Goal: Check status: Check status

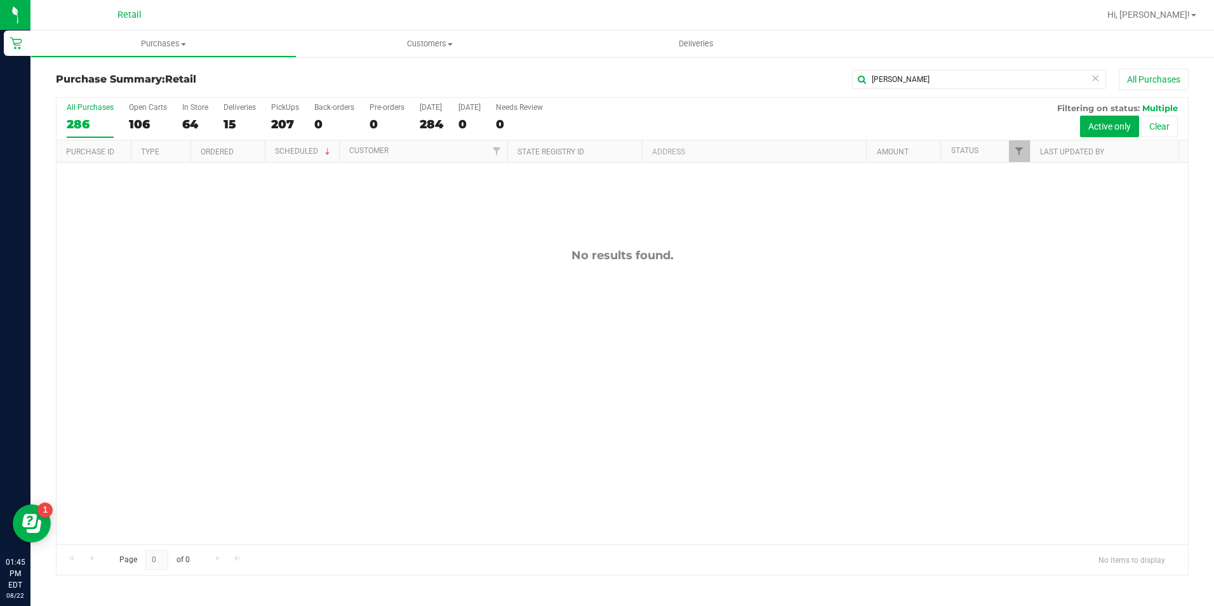
drag, startPoint x: 894, startPoint y: 76, endPoint x: 783, endPoint y: 76, distance: 111.7
click at [783, 76] on div "[PERSON_NAME] All Purchases" at bounding box center [811, 80] width 755 height 22
drag, startPoint x: 904, startPoint y: 74, endPoint x: 894, endPoint y: 76, distance: 10.5
click at [894, 76] on input "mccare" at bounding box center [979, 79] width 254 height 19
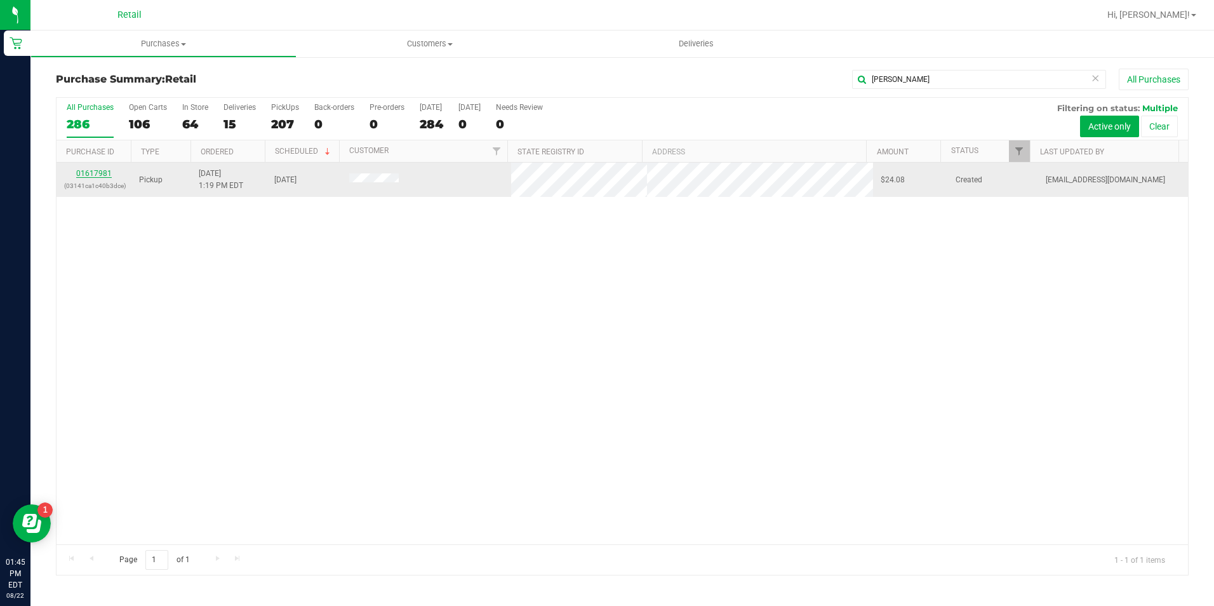
type input "[PERSON_NAME]"
click at [109, 173] on link "01617981" at bounding box center [94, 173] width 36 height 9
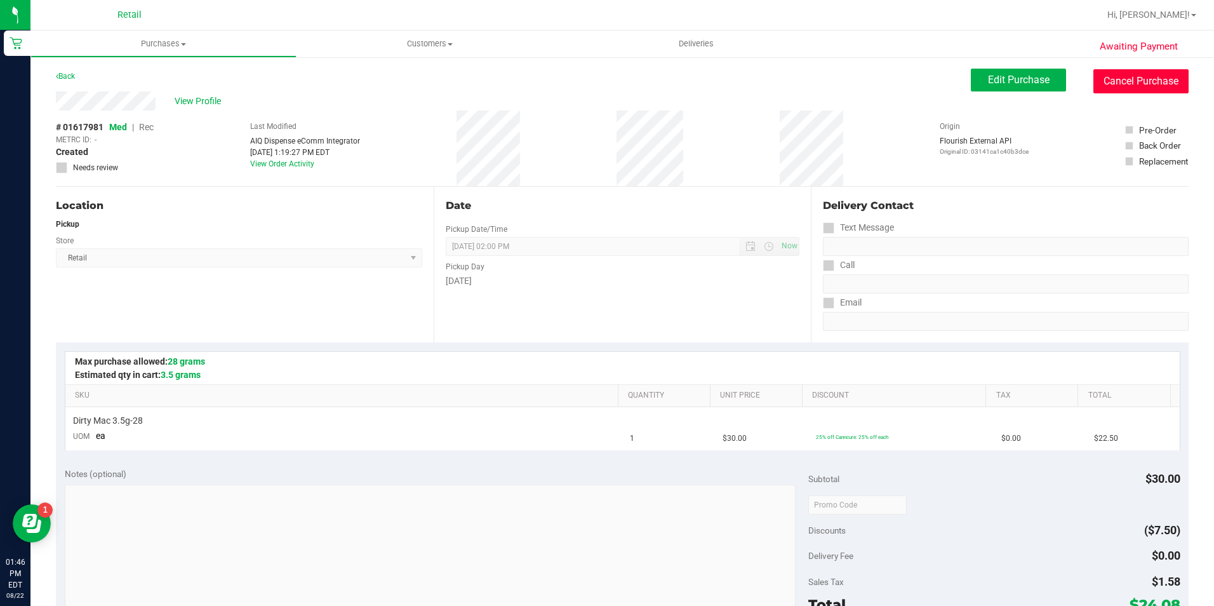
click at [1160, 80] on button "Cancel Purchase" at bounding box center [1140, 81] width 95 height 24
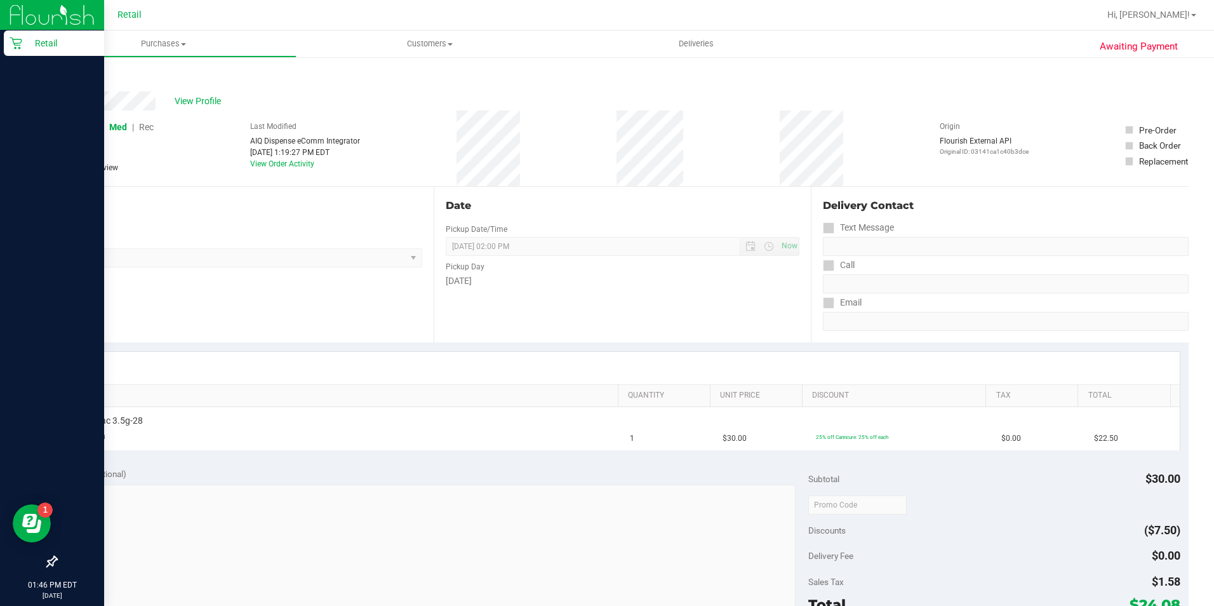
click at [17, 41] on icon at bounding box center [16, 43] width 13 height 13
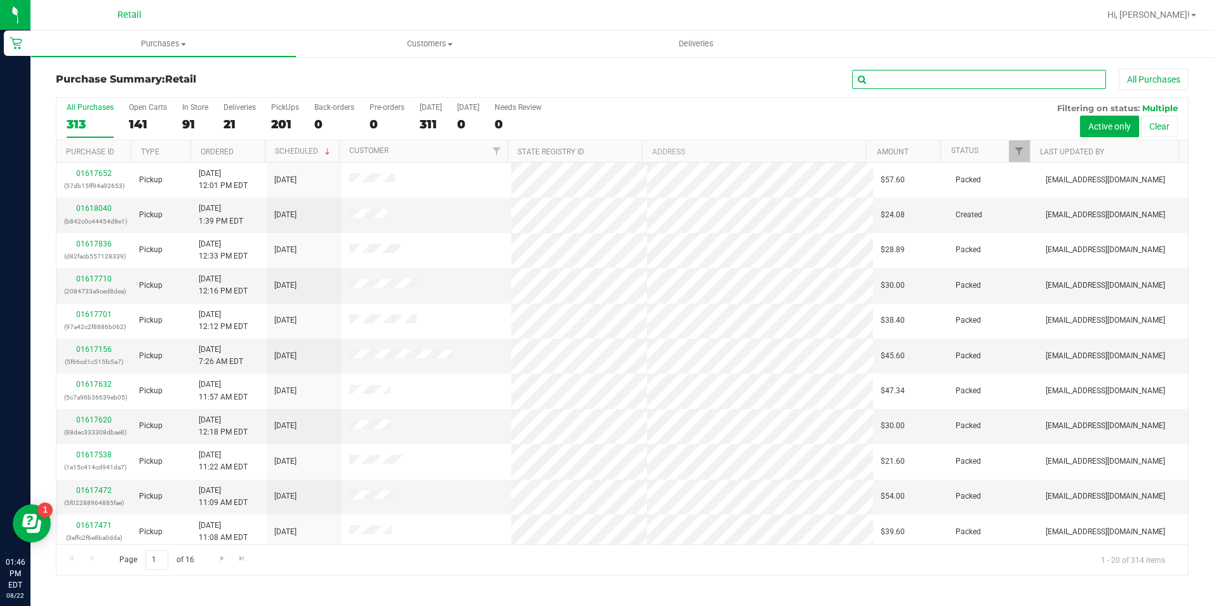
click at [876, 71] on input "text" at bounding box center [979, 79] width 254 height 19
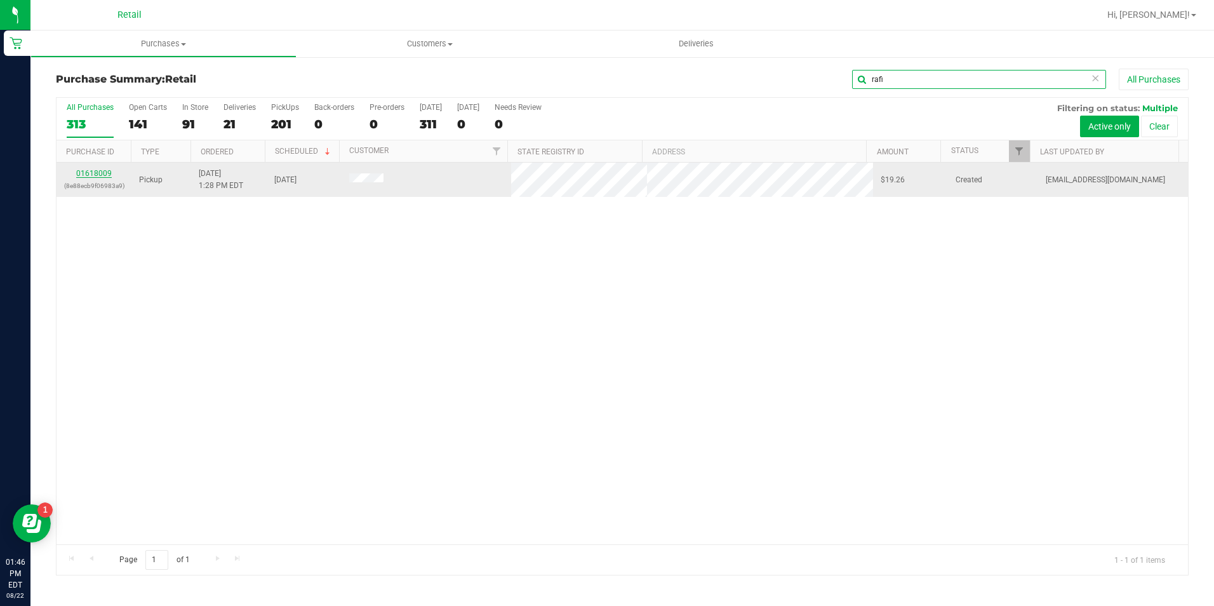
type input "rafi"
click at [104, 173] on link "01618009" at bounding box center [94, 173] width 36 height 9
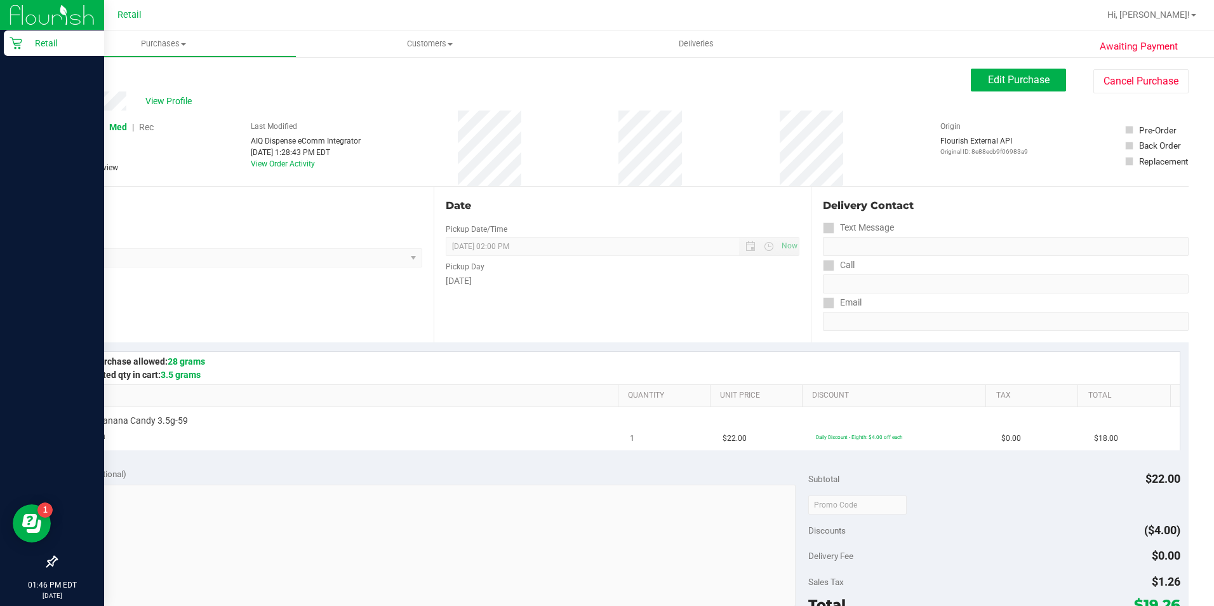
click at [25, 47] on p "Retail" at bounding box center [60, 43] width 76 height 15
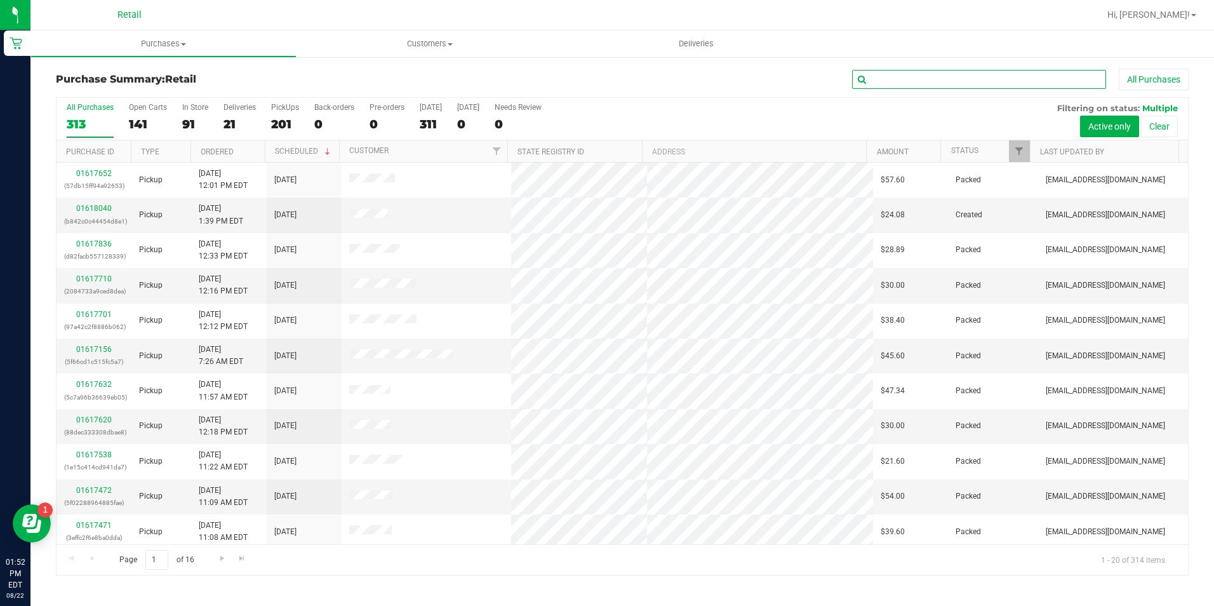
click at [929, 79] on input "text" at bounding box center [979, 79] width 254 height 19
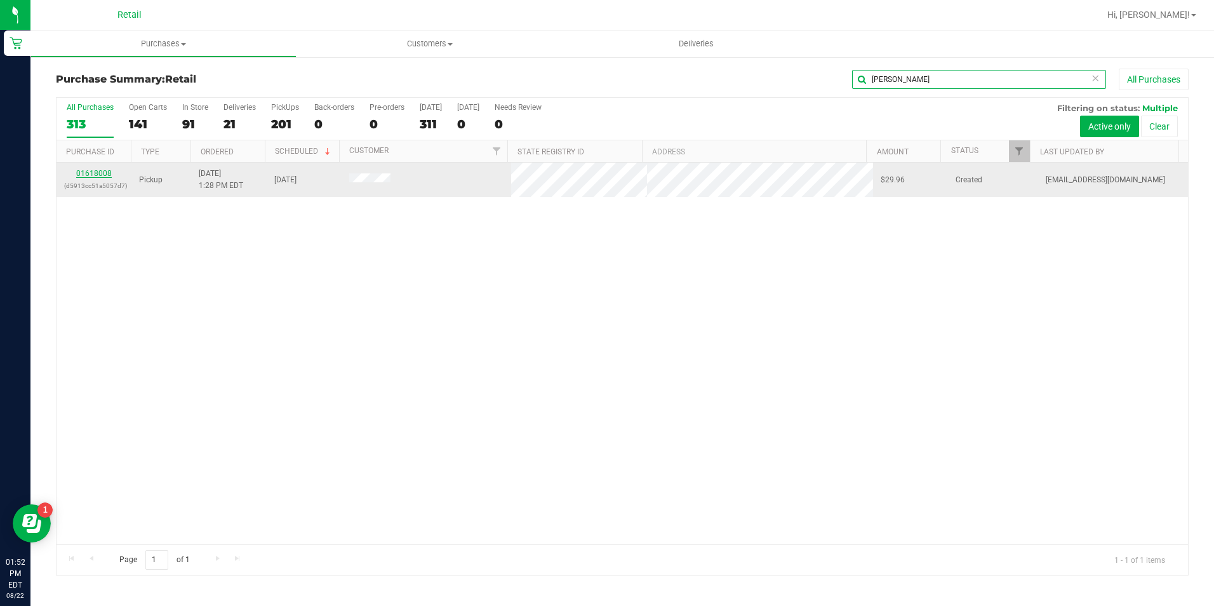
type input "[PERSON_NAME]"
click at [77, 169] on link "01618008" at bounding box center [94, 173] width 36 height 9
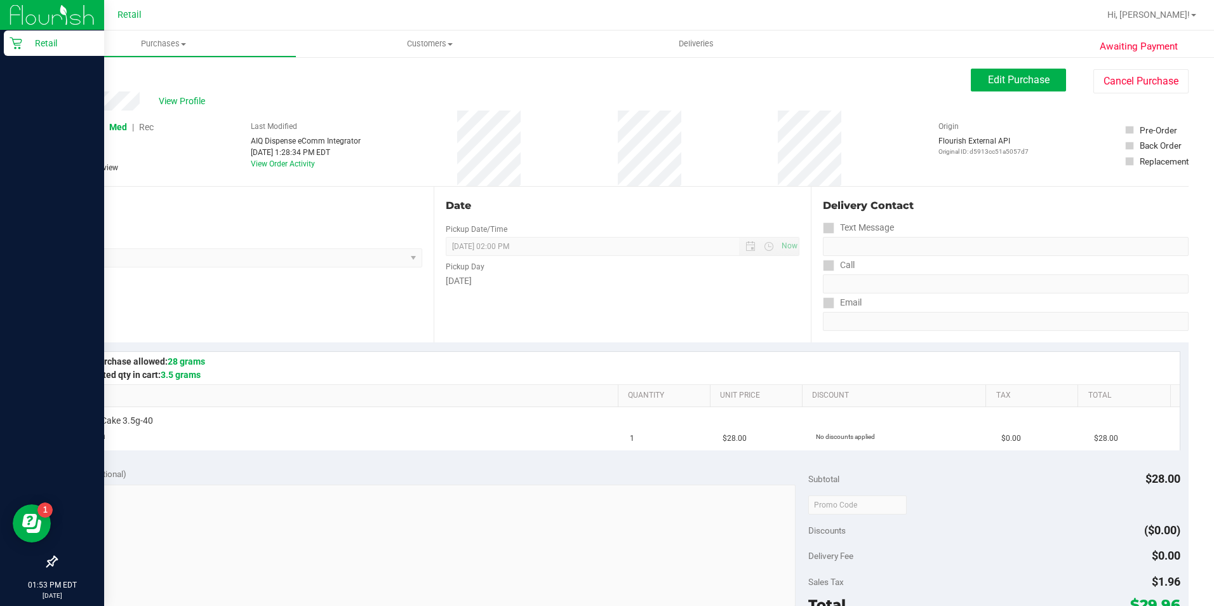
click at [21, 39] on icon at bounding box center [16, 43] width 12 height 12
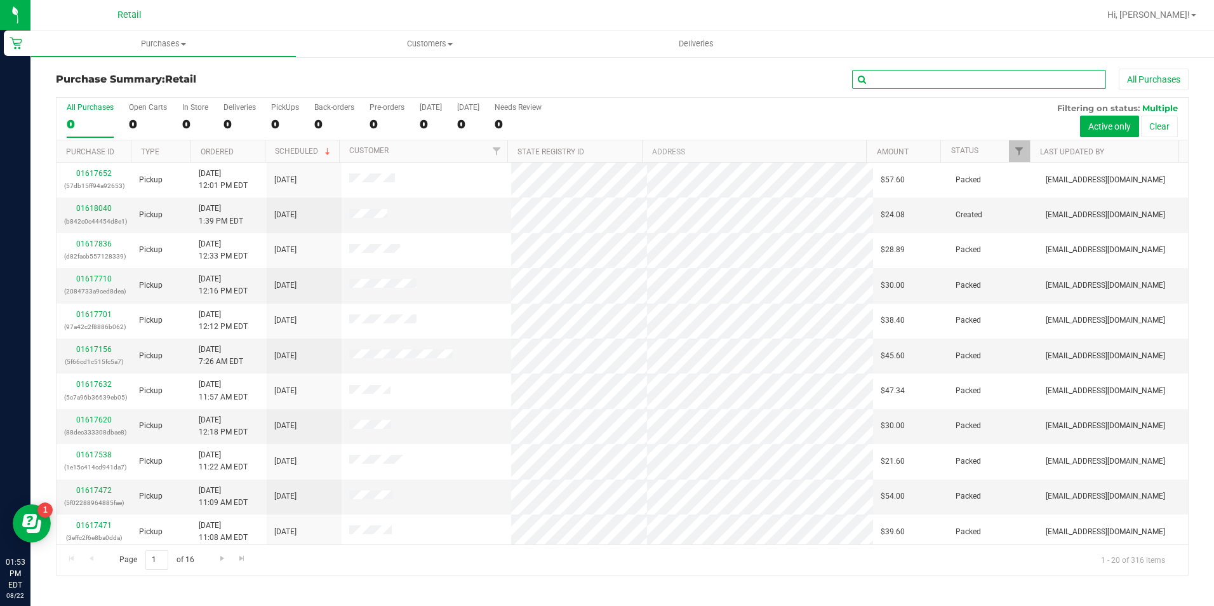
click at [939, 76] on input "text" at bounding box center [979, 79] width 254 height 19
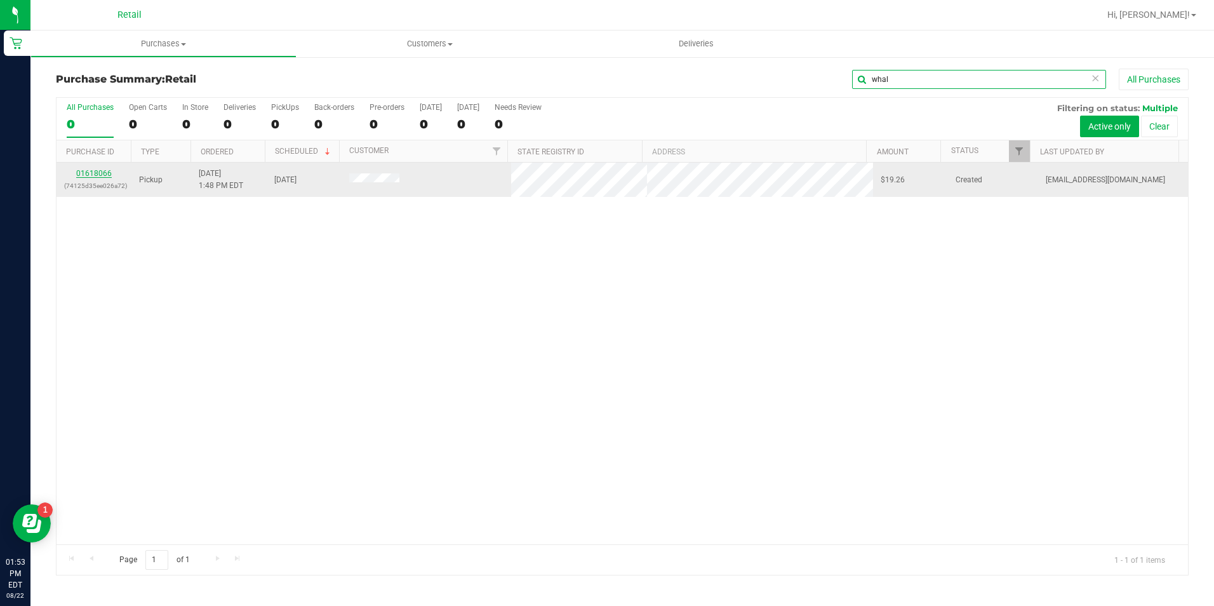
type input "whal"
click at [105, 174] on link "01618066" at bounding box center [94, 173] width 36 height 9
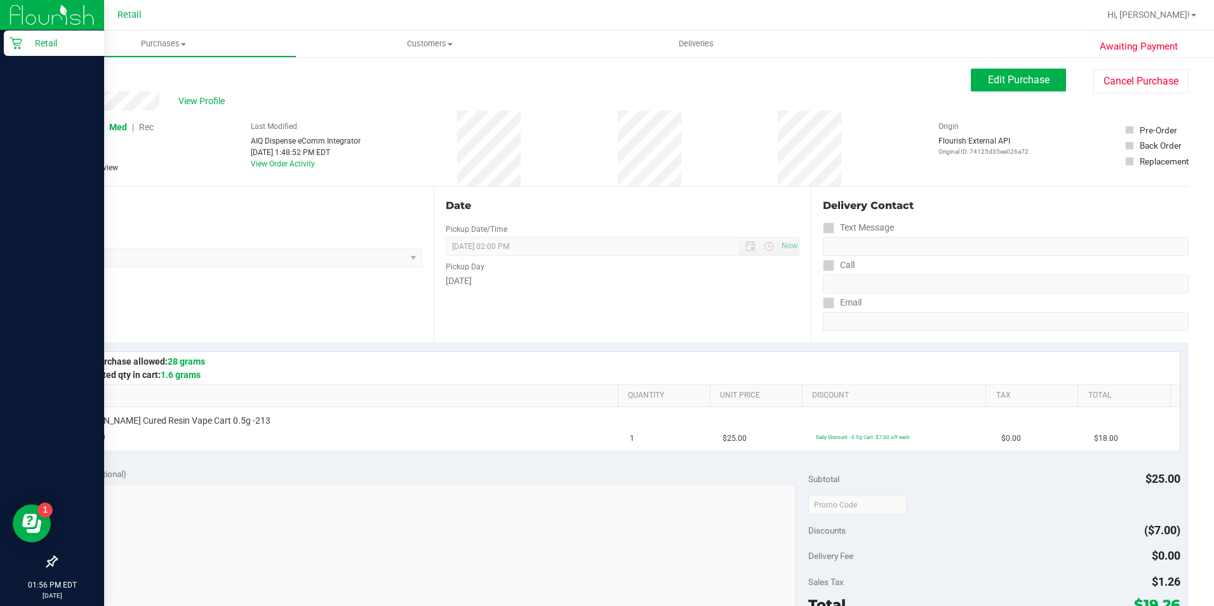
click at [20, 48] on icon at bounding box center [16, 43] width 12 height 12
